Goal: Find contact information: Find contact information

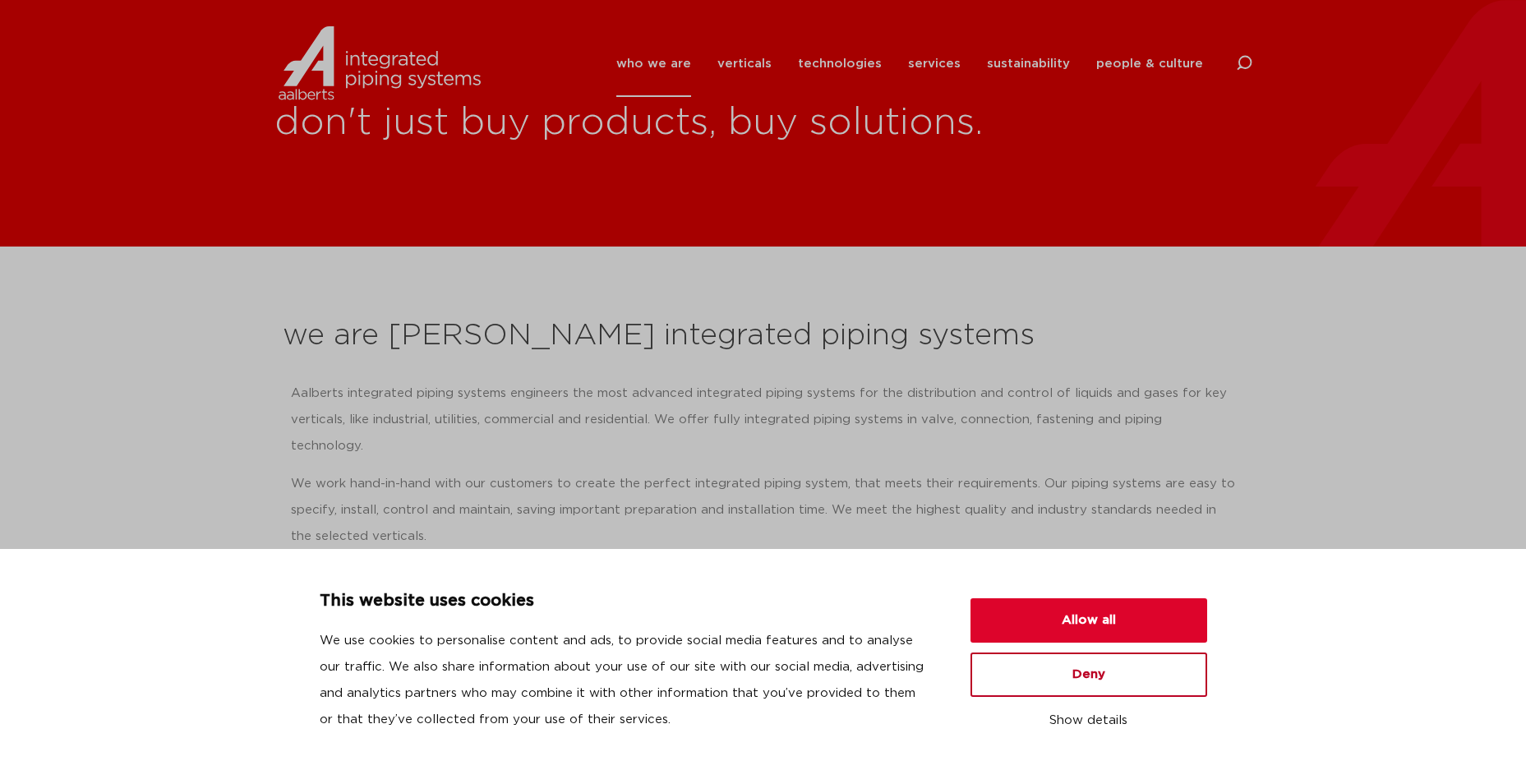
drag, startPoint x: 1129, startPoint y: 685, endPoint x: 1140, endPoint y: 666, distance: 22.0
click at [1129, 685] on button "Deny" at bounding box center [1089, 674] width 237 height 45
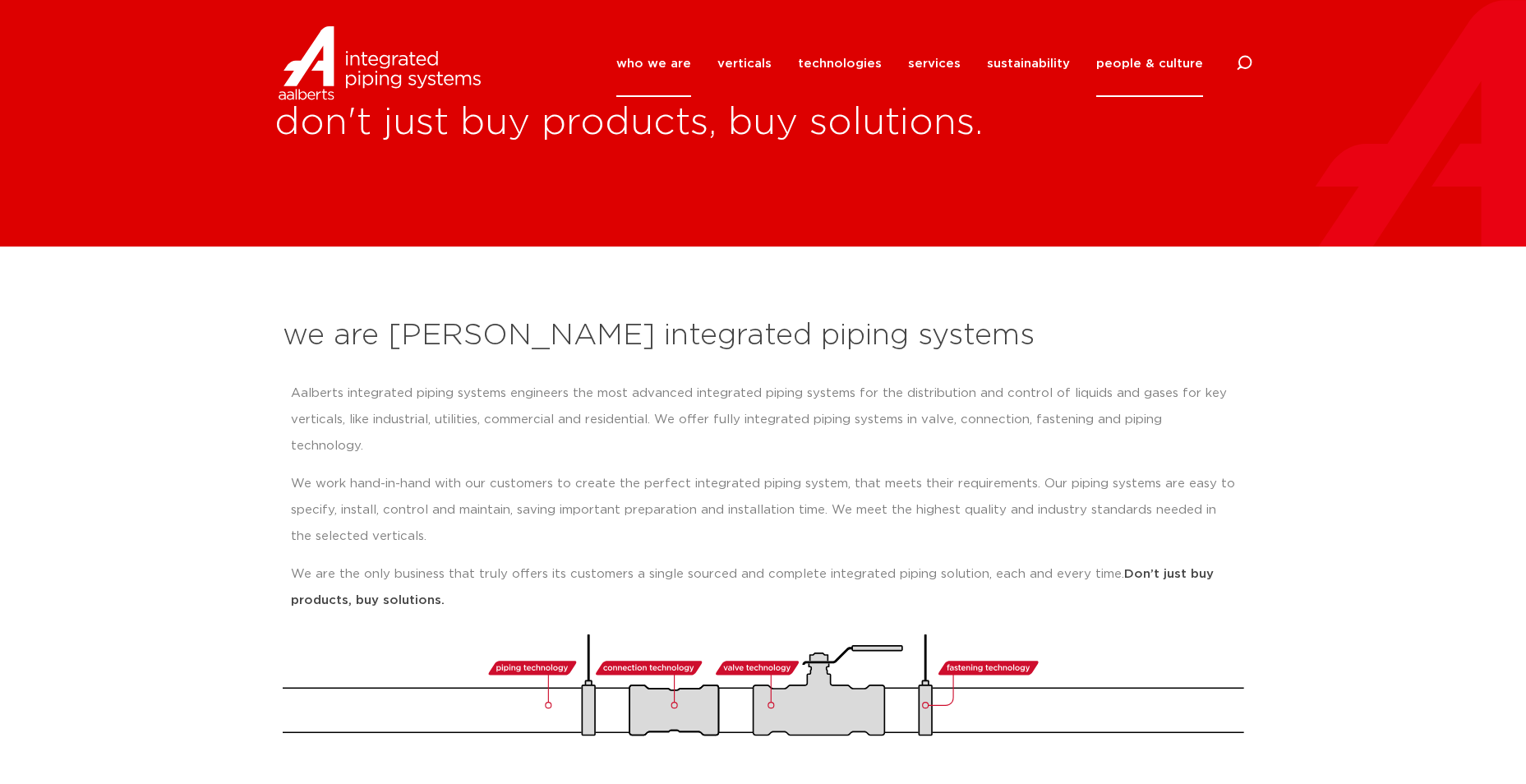
click at [1152, 54] on link "people & culture" at bounding box center [1150, 63] width 107 height 67
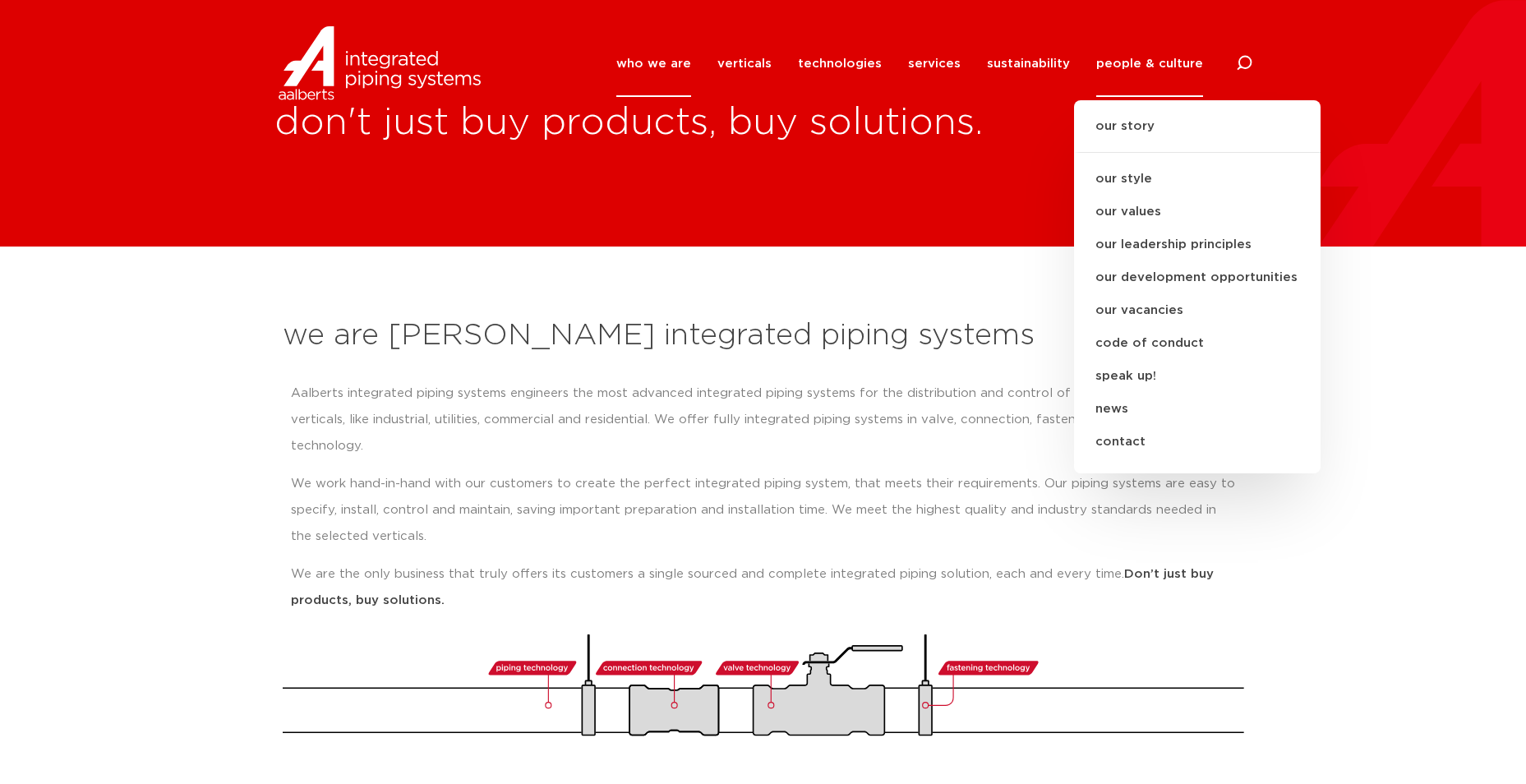
click at [673, 80] on link "who we are" at bounding box center [653, 63] width 75 height 67
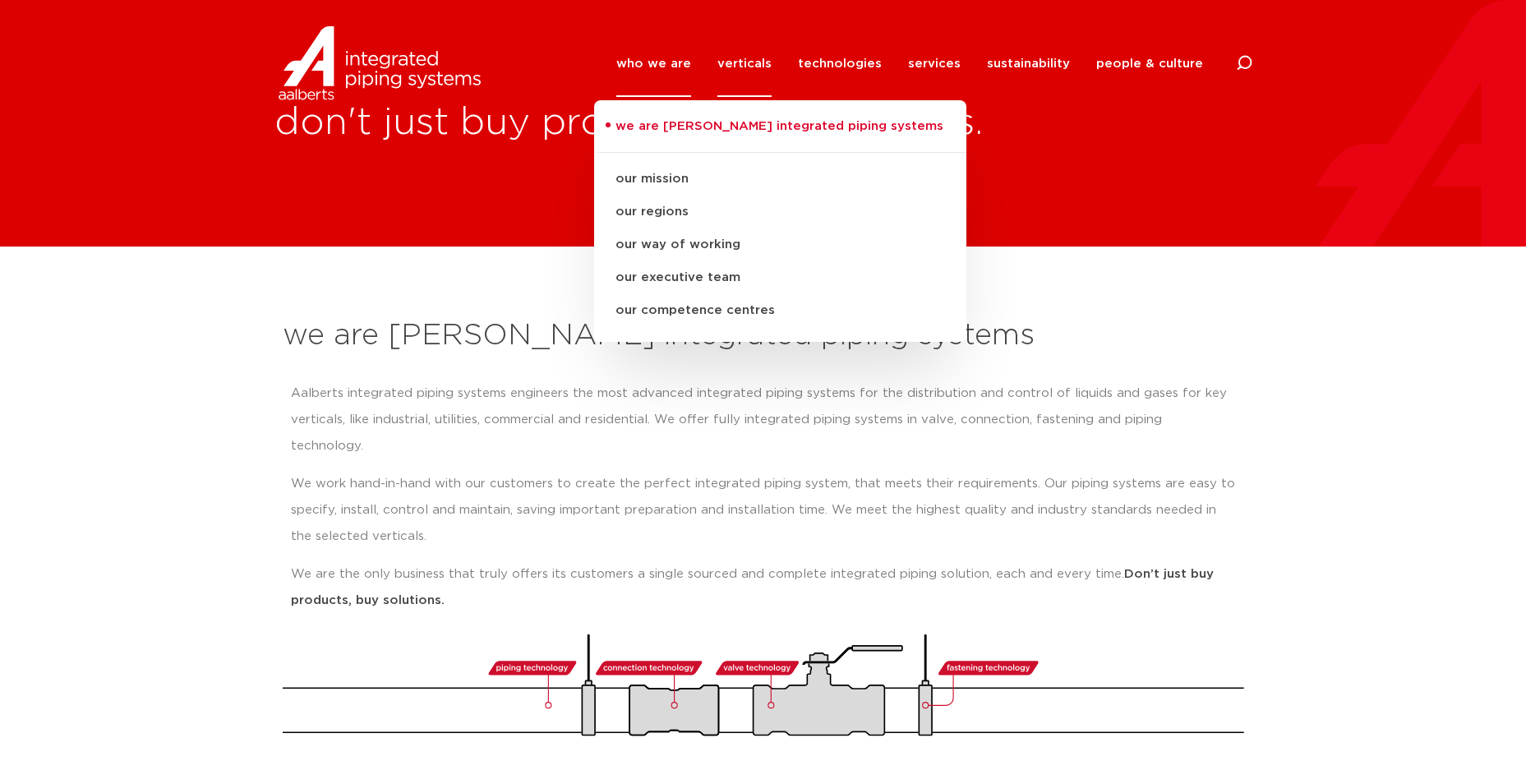
click at [745, 61] on link "verticals" at bounding box center [745, 63] width 54 height 67
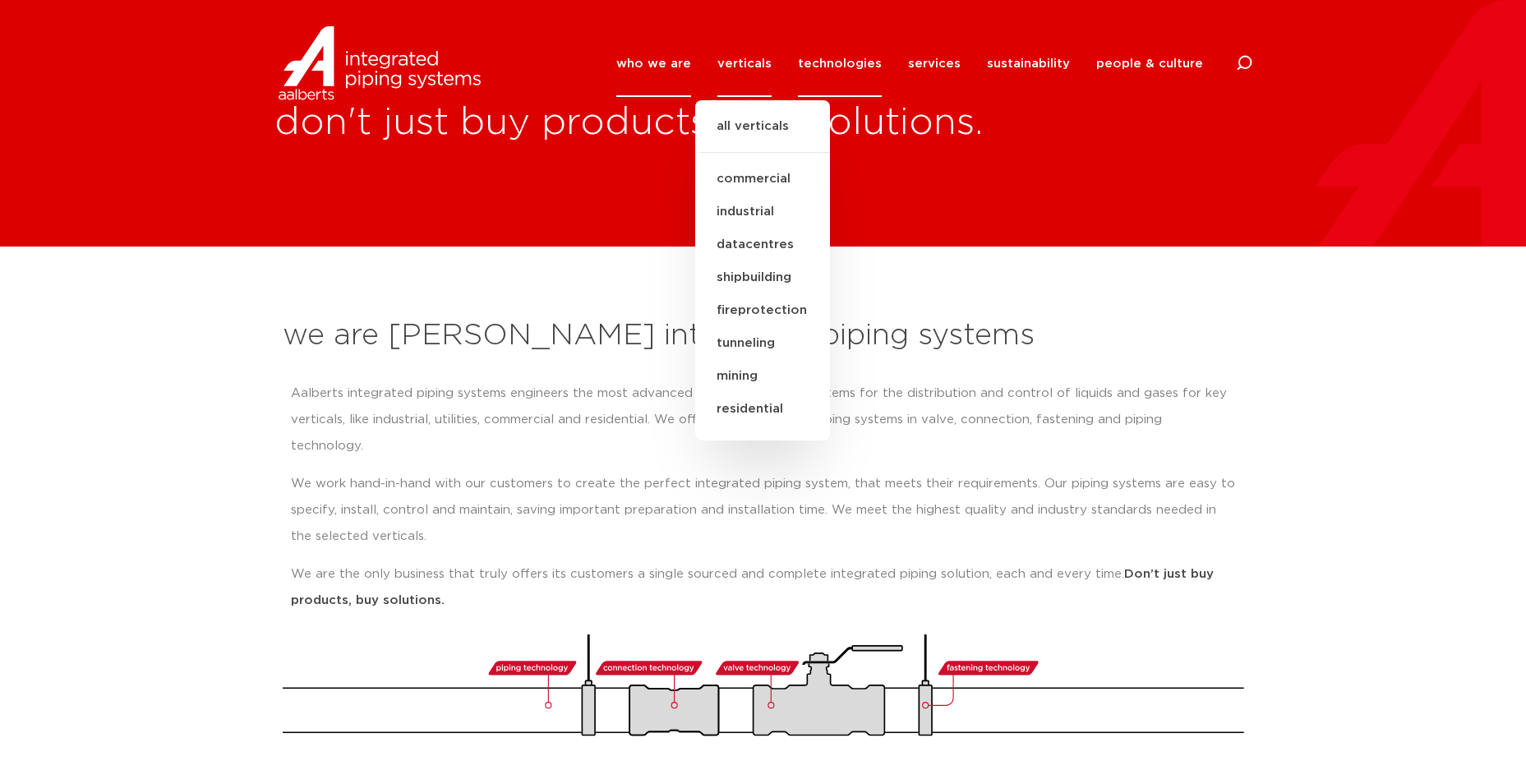
click at [825, 62] on link "technologies" at bounding box center [840, 63] width 83 height 67
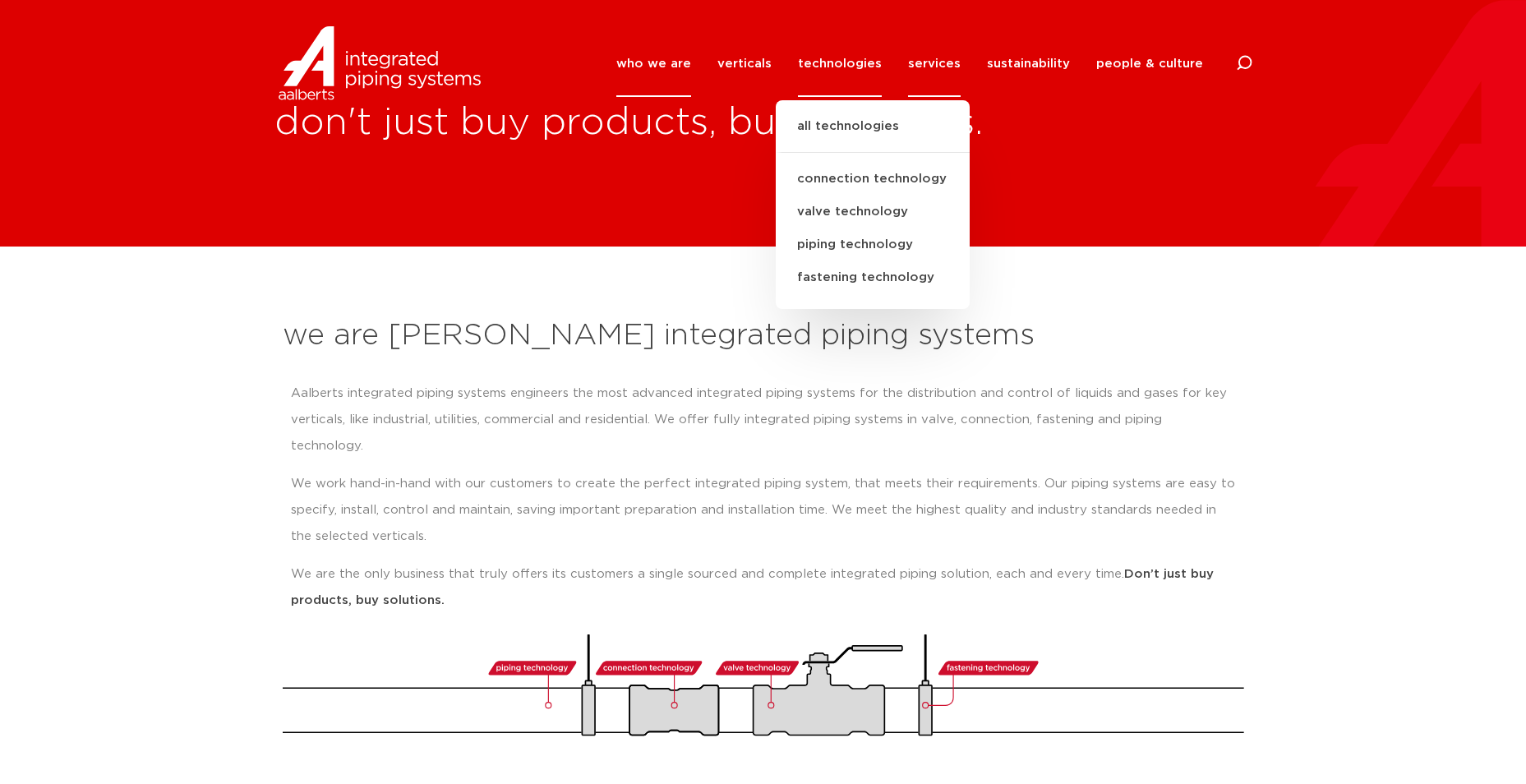
click at [936, 61] on link "services" at bounding box center [935, 63] width 52 height 67
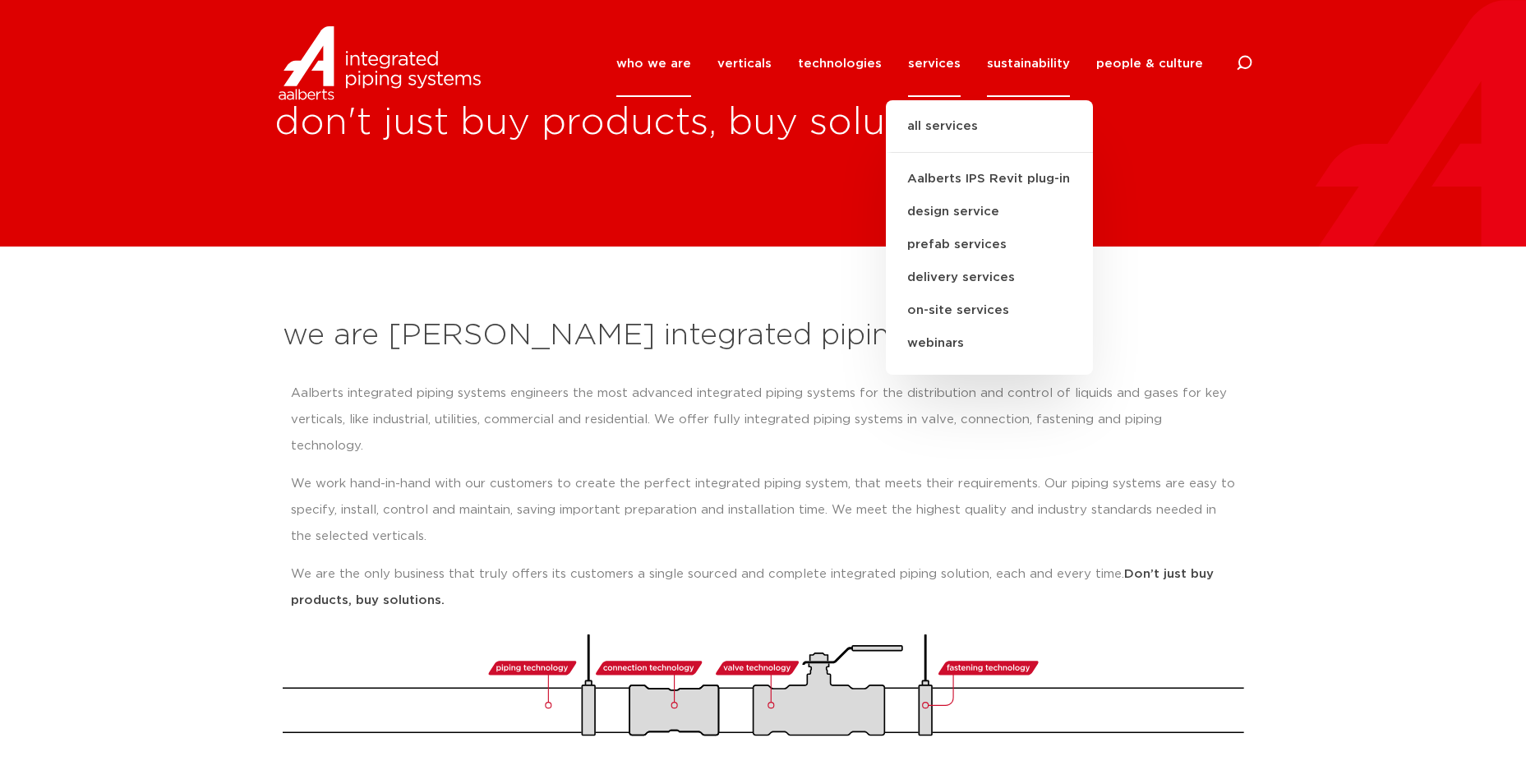
click at [1041, 61] on link "sustainability" at bounding box center [1029, 63] width 83 height 67
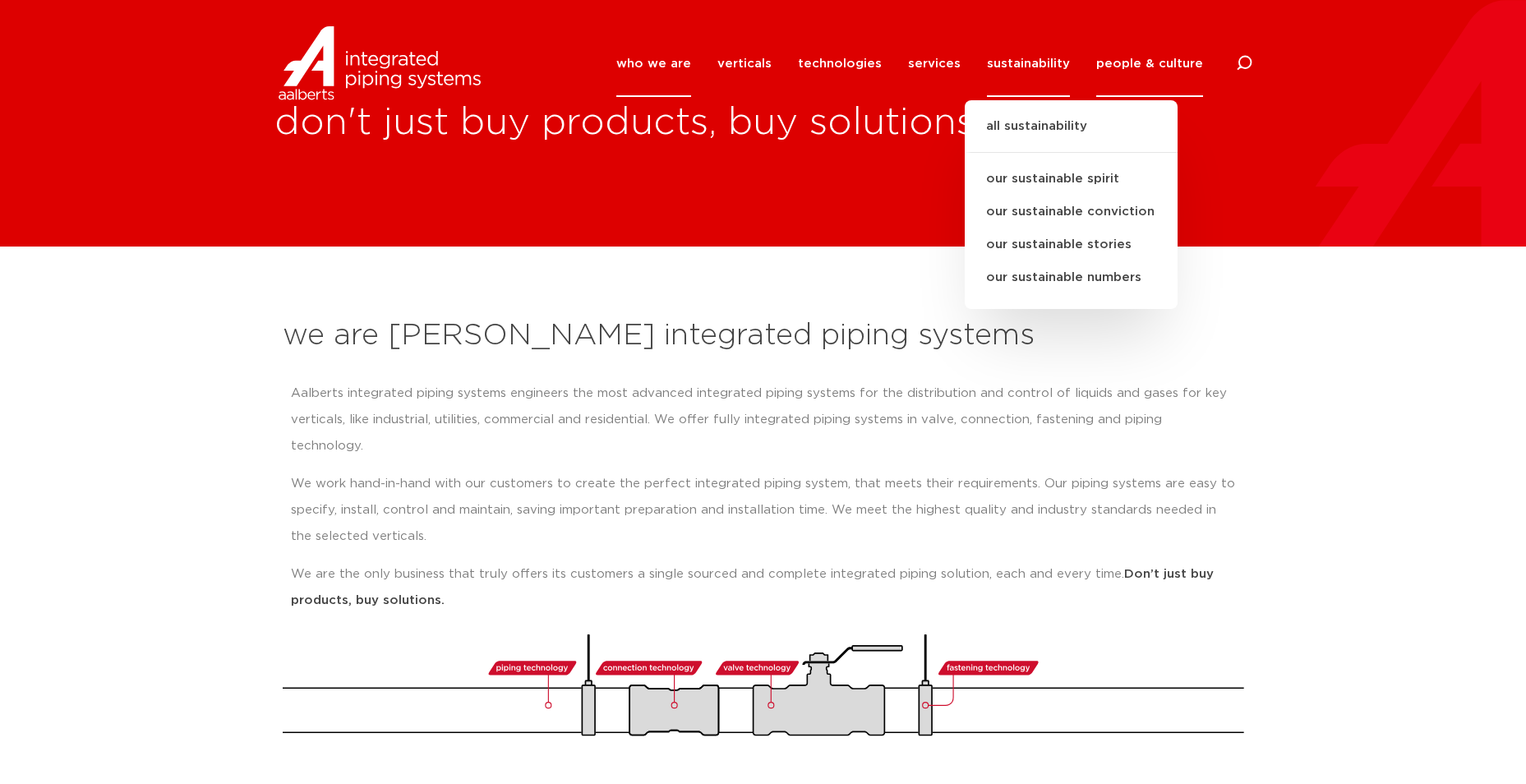
click at [1129, 62] on link "people & culture" at bounding box center [1150, 63] width 107 height 67
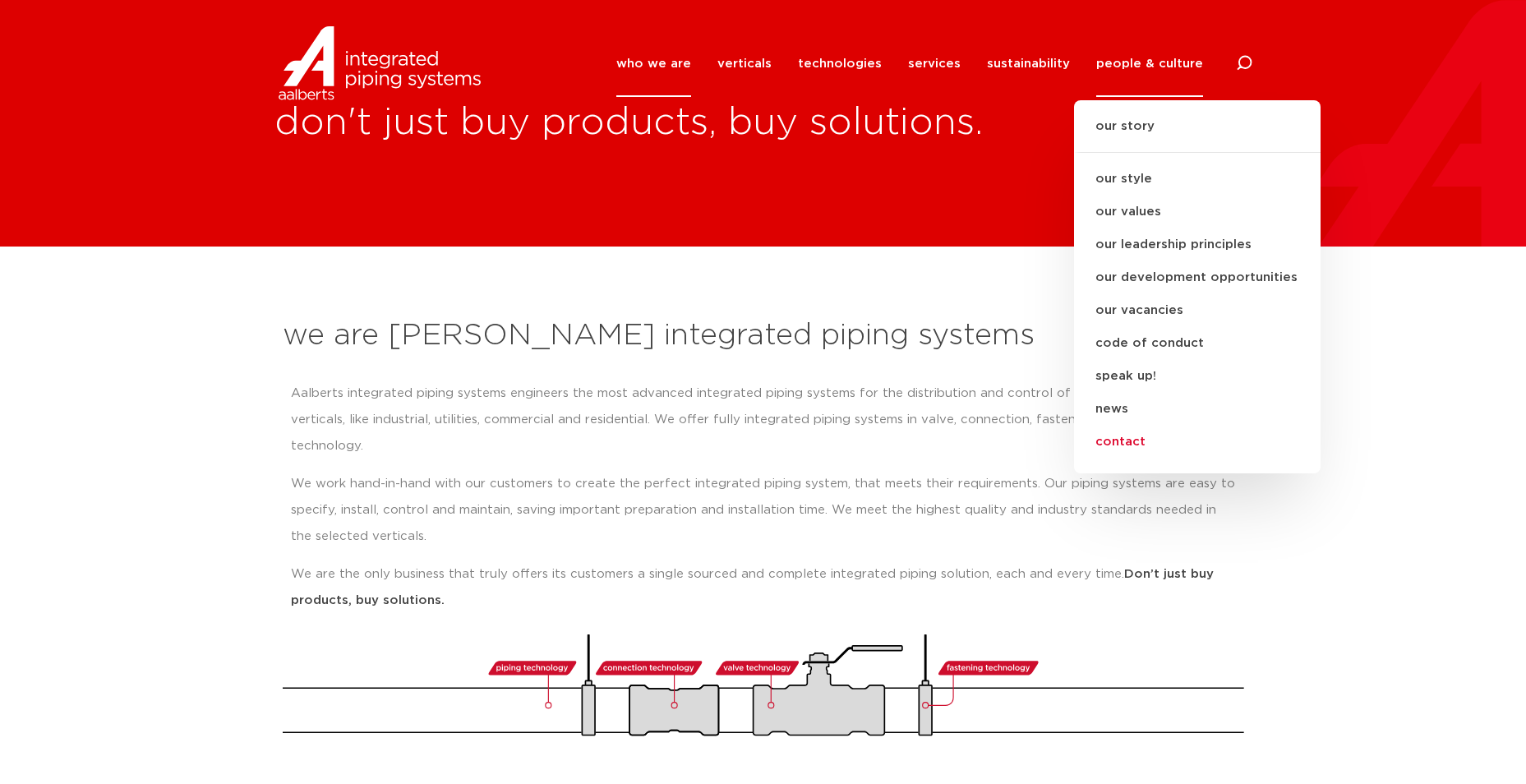
click at [1130, 446] on link "contact" at bounding box center [1197, 442] width 246 height 33
